Goal: Book appointment/travel/reservation

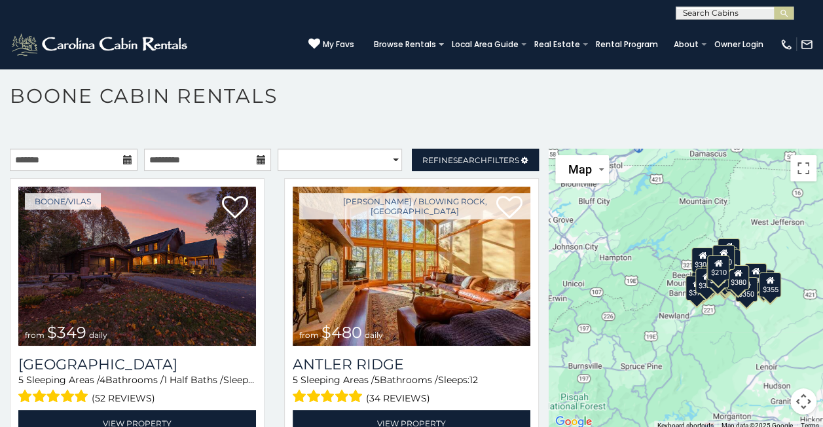
scroll to position [7, 0]
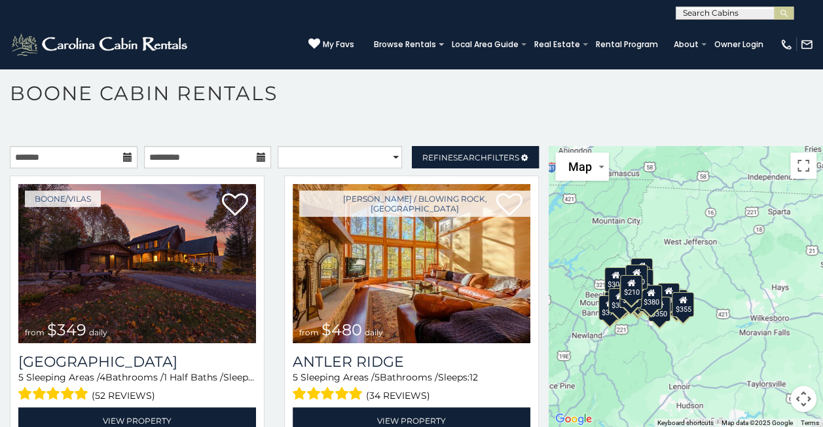
drag, startPoint x: 776, startPoint y: 252, endPoint x: 685, endPoint y: 279, distance: 95.7
click at [685, 279] on div "$349 $480 $525 $315 $355 $635 $675 $930 $400 $451 $330 $400 $485 $460 $395 $695…" at bounding box center [685, 286] width 274 height 281
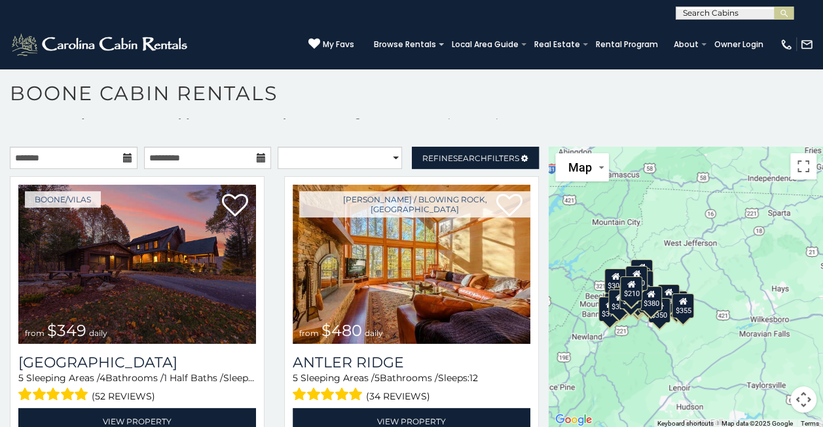
scroll to position [12, 0]
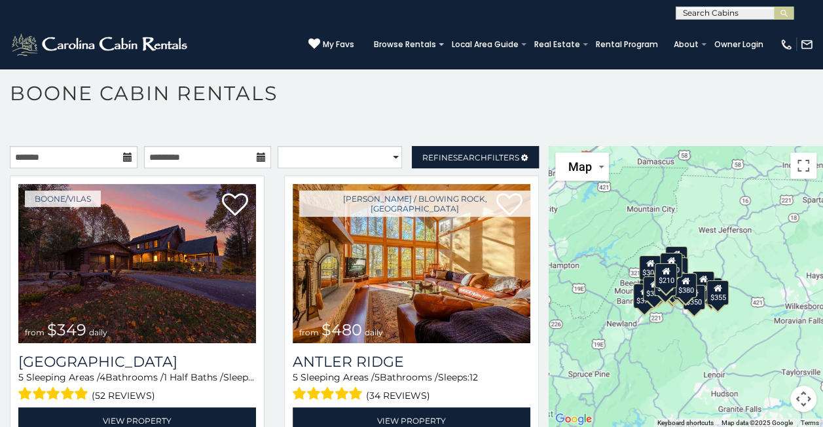
drag, startPoint x: 726, startPoint y: 332, endPoint x: 761, endPoint y: 313, distance: 39.8
click at [761, 313] on div "$349 $480 $525 $315 $355 $635 $675 $930 $400 $451 $330 $400 $485 $460 $395 $695…" at bounding box center [685, 286] width 274 height 281
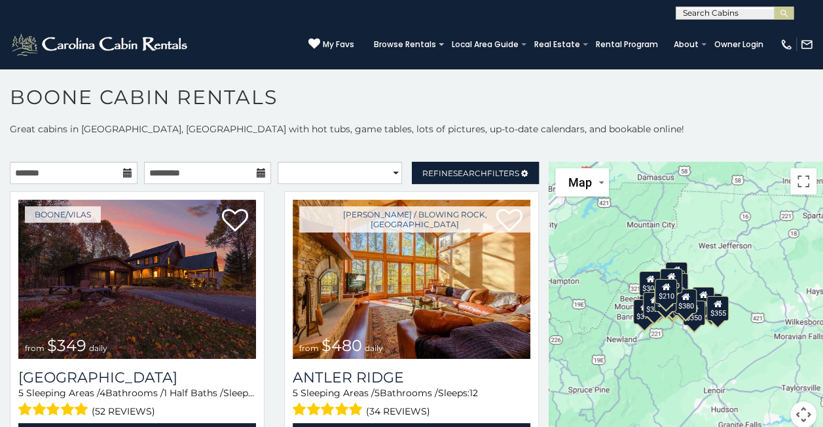
scroll to position [0, 0]
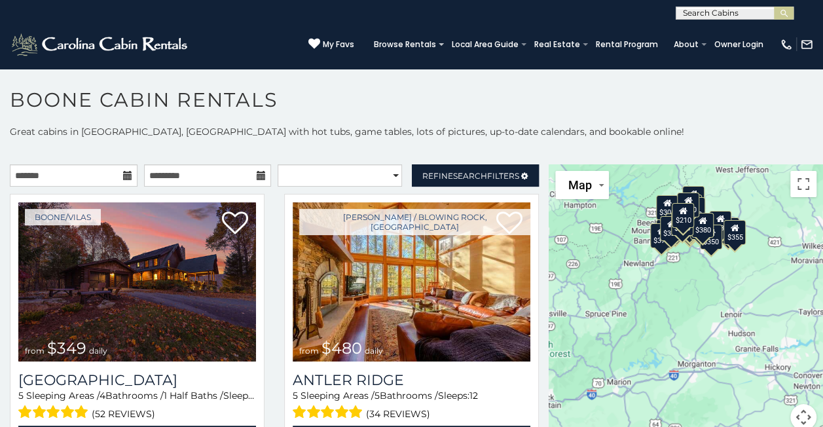
drag, startPoint x: 682, startPoint y: 351, endPoint x: 729, endPoint y: 212, distance: 146.5
click at [729, 212] on div "$349 $480 $525 $315 $355 $635 $675 $930 $400 $451 $330 $400 $485 $460 $395 $695…" at bounding box center [685, 304] width 274 height 281
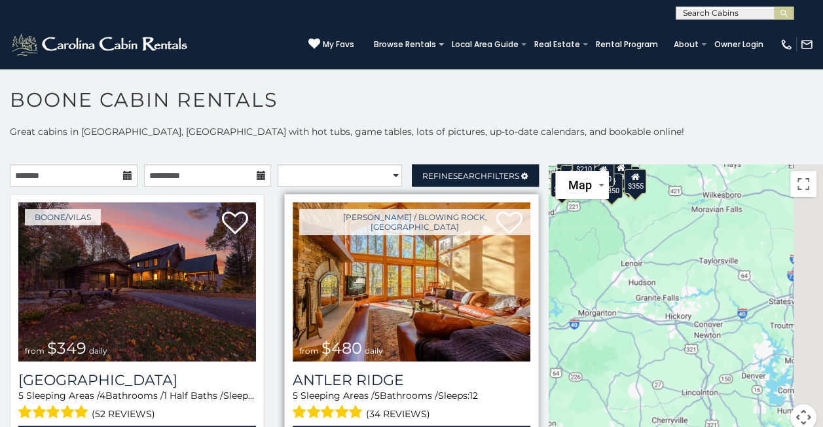
drag, startPoint x: 692, startPoint y: 302, endPoint x: 517, endPoint y: 317, distance: 176.0
click at [511, 164] on main "**********" at bounding box center [411, 164] width 823 height 0
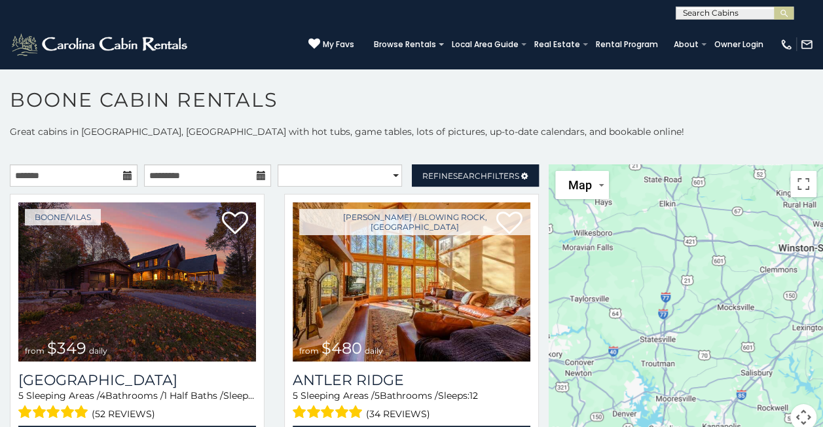
drag, startPoint x: 660, startPoint y: 296, endPoint x: 584, endPoint y: 319, distance: 79.3
click at [584, 319] on div "$349 $480 $525 $315 $355 $635 $675 $930 $400 $451 $330 $400 $485 $460 $395 $695…" at bounding box center [685, 304] width 274 height 281
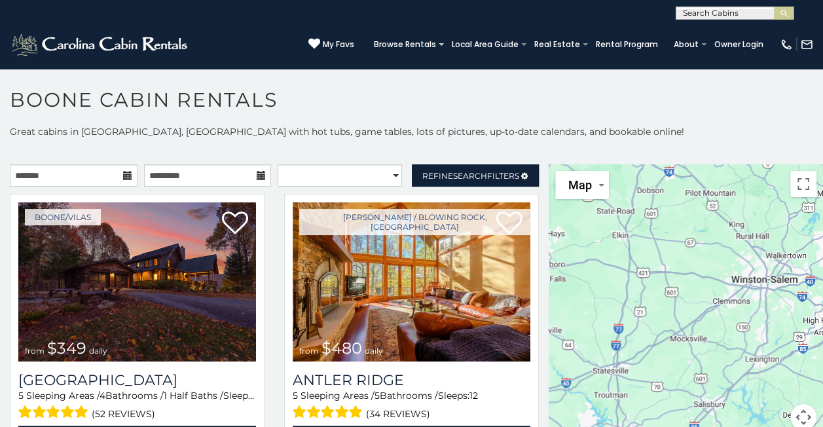
drag, startPoint x: 677, startPoint y: 300, endPoint x: 629, endPoint y: 363, distance: 79.5
click at [629, 363] on div "$349 $480 $525 $315 $355 $635 $675 $930 $400 $451 $330 $400 $485 $460 $395 $695…" at bounding box center [685, 304] width 274 height 281
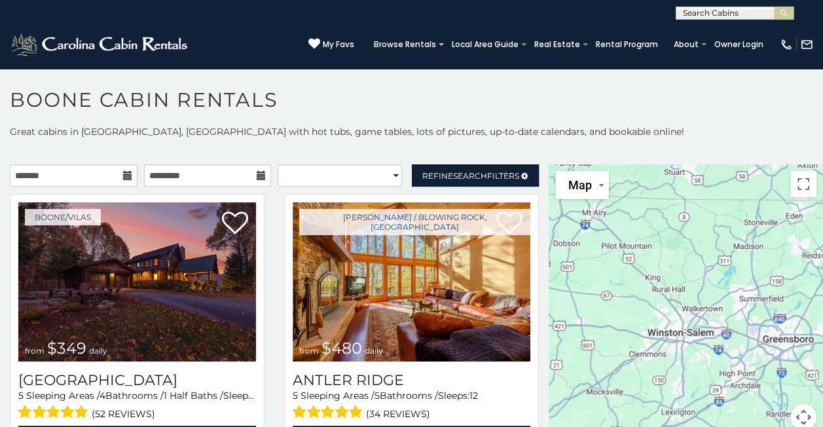
drag, startPoint x: 674, startPoint y: 326, endPoint x: 590, endPoint y: 334, distance: 84.2
click at [590, 334] on div "$349 $480 $525 $315 $355 $635 $675 $930 $400 $451 $330 $400 $485 $460 $395 $695…" at bounding box center [685, 304] width 274 height 281
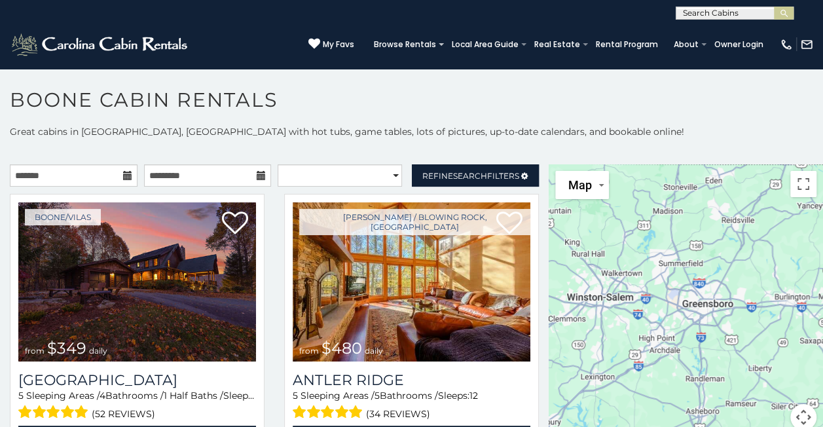
drag, startPoint x: 677, startPoint y: 319, endPoint x: 772, endPoint y: 310, distance: 96.0
click at [771, 310] on div "$349 $480 $525 $315 $355 $635 $675 $930 $400 $451 $330 $400 $485 $460 $395 $695…" at bounding box center [685, 304] width 274 height 281
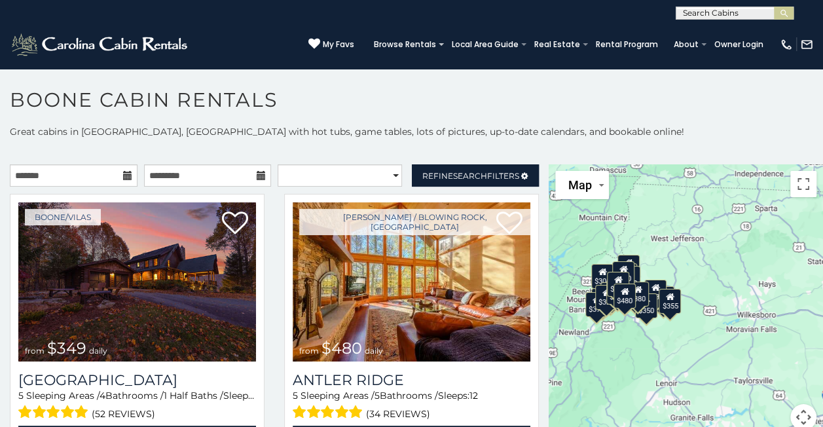
drag, startPoint x: 625, startPoint y: 329, endPoint x: 733, endPoint y: 320, distance: 108.3
click at [747, 314] on div "$349 $480 $525 $315 $355 $635 $675 $930 $400 $451 $330 $400 $485 $460 $395 $695…" at bounding box center [685, 304] width 274 height 281
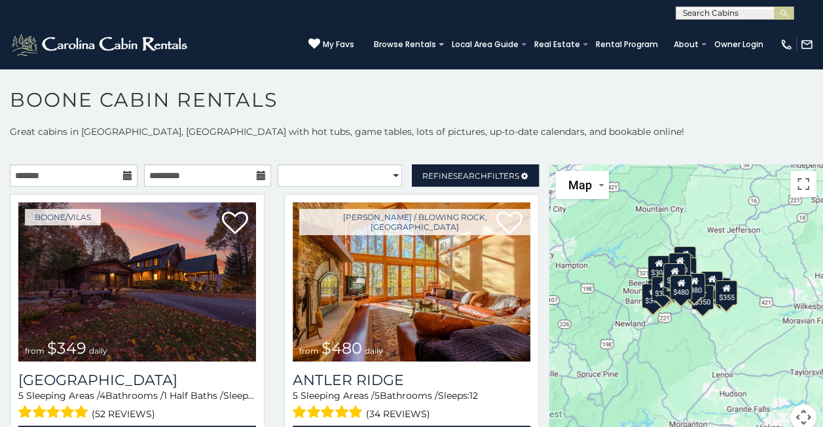
drag, startPoint x: 695, startPoint y: 334, endPoint x: 753, endPoint y: 325, distance: 58.2
click at [753, 325] on div "$349 $480 $525 $315 $355 $635 $675 $930 $400 $451 $330 $400 $485 $460 $395 $695…" at bounding box center [685, 304] width 274 height 281
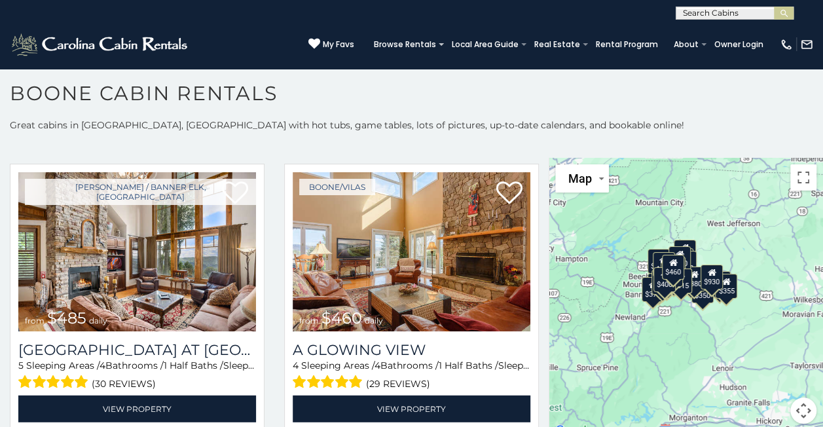
scroll to position [1721, 0]
